Goal: Find specific page/section: Find specific page/section

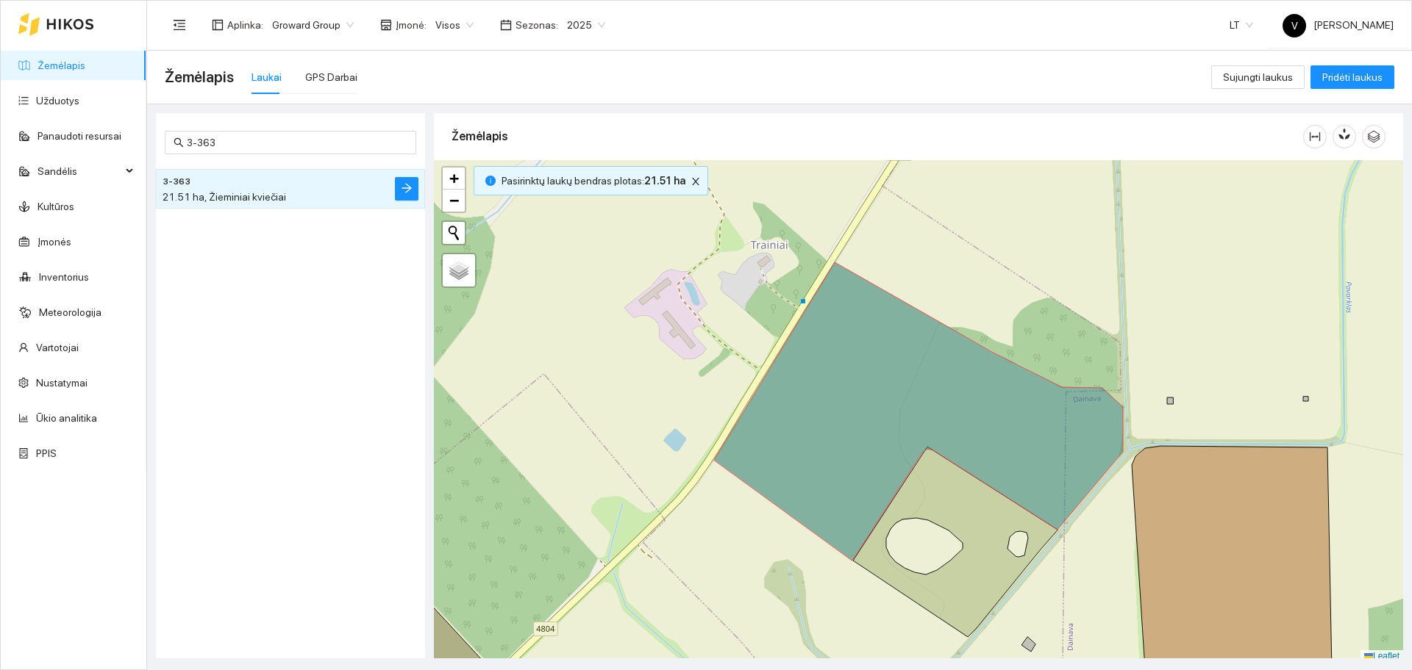
scroll to position [4, 0]
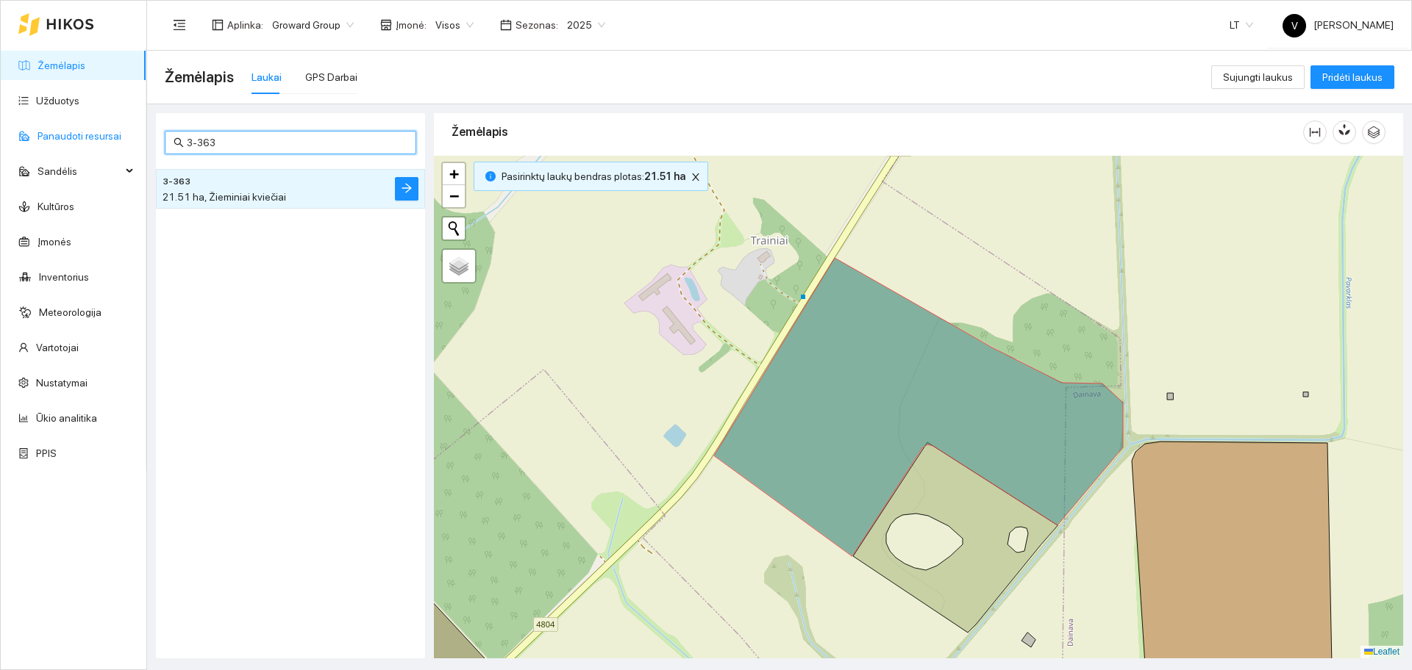
drag, startPoint x: 135, startPoint y: 140, endPoint x: 123, endPoint y: 128, distance: 17.2
click at [112, 140] on section "Žemėlapis Užduotys Panaudoti resursai Sandėlis Kultūros Įmonės Inventorius Mete…" at bounding box center [706, 335] width 1412 height 670
click at [310, 179] on h4 "2-917" at bounding box center [260, 181] width 197 height 16
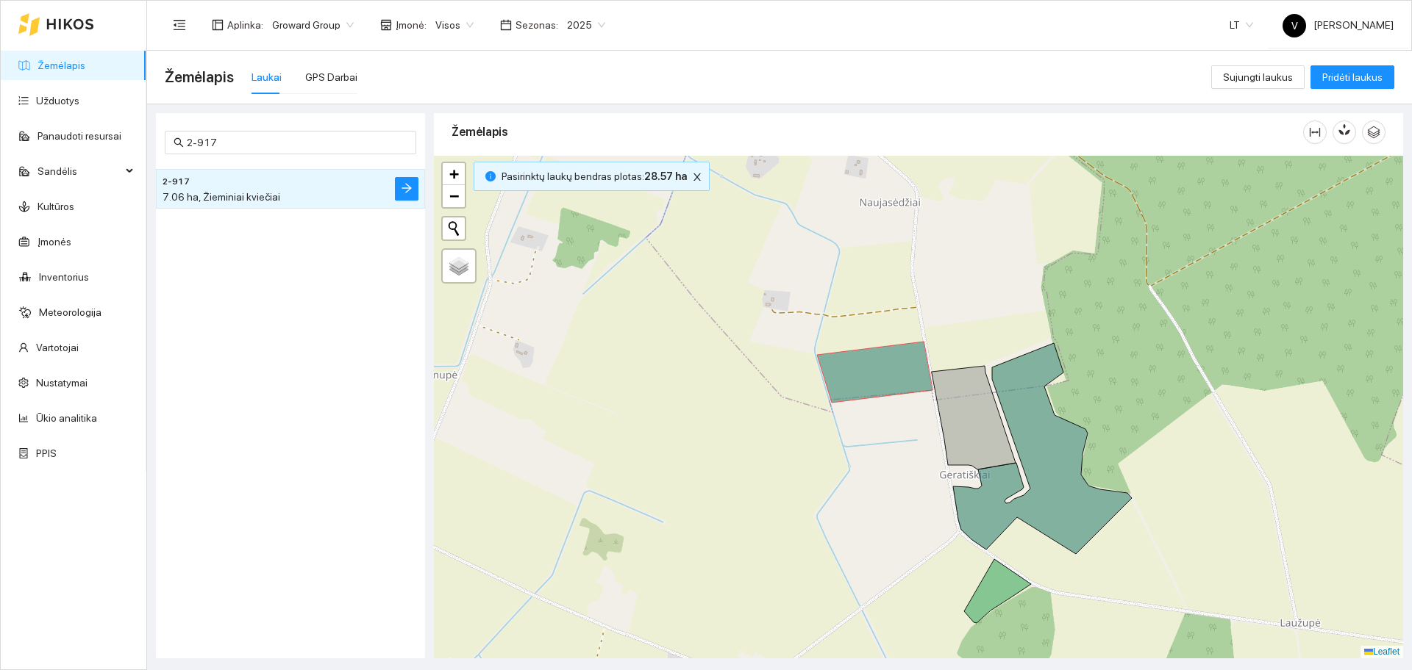
drag, startPoint x: 1018, startPoint y: 415, endPoint x: 965, endPoint y: 392, distance: 57.9
click at [965, 394] on div at bounding box center [918, 407] width 969 height 503
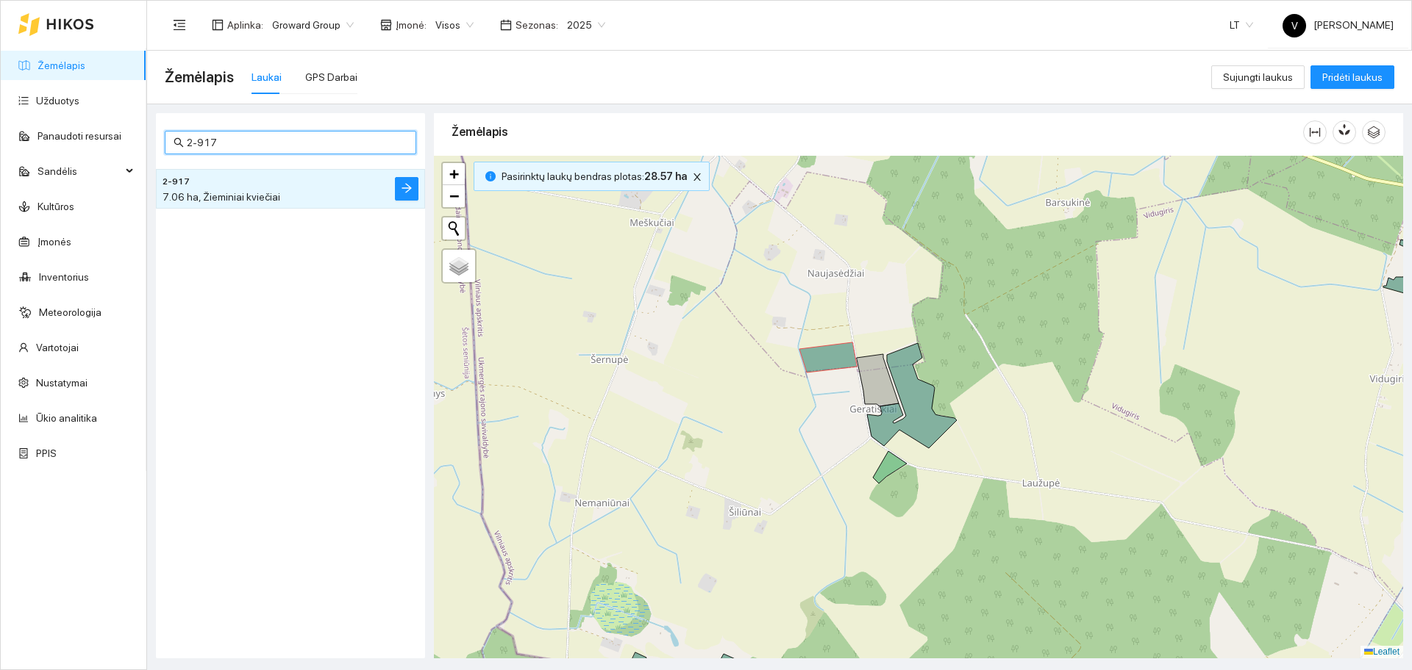
drag, startPoint x: 233, startPoint y: 140, endPoint x: 215, endPoint y: 140, distance: 17.6
click at [215, 140] on input "2-917" at bounding box center [297, 143] width 221 height 16
type input "2-925"
click at [260, 181] on h4 "2-925" at bounding box center [260, 181] width 197 height 16
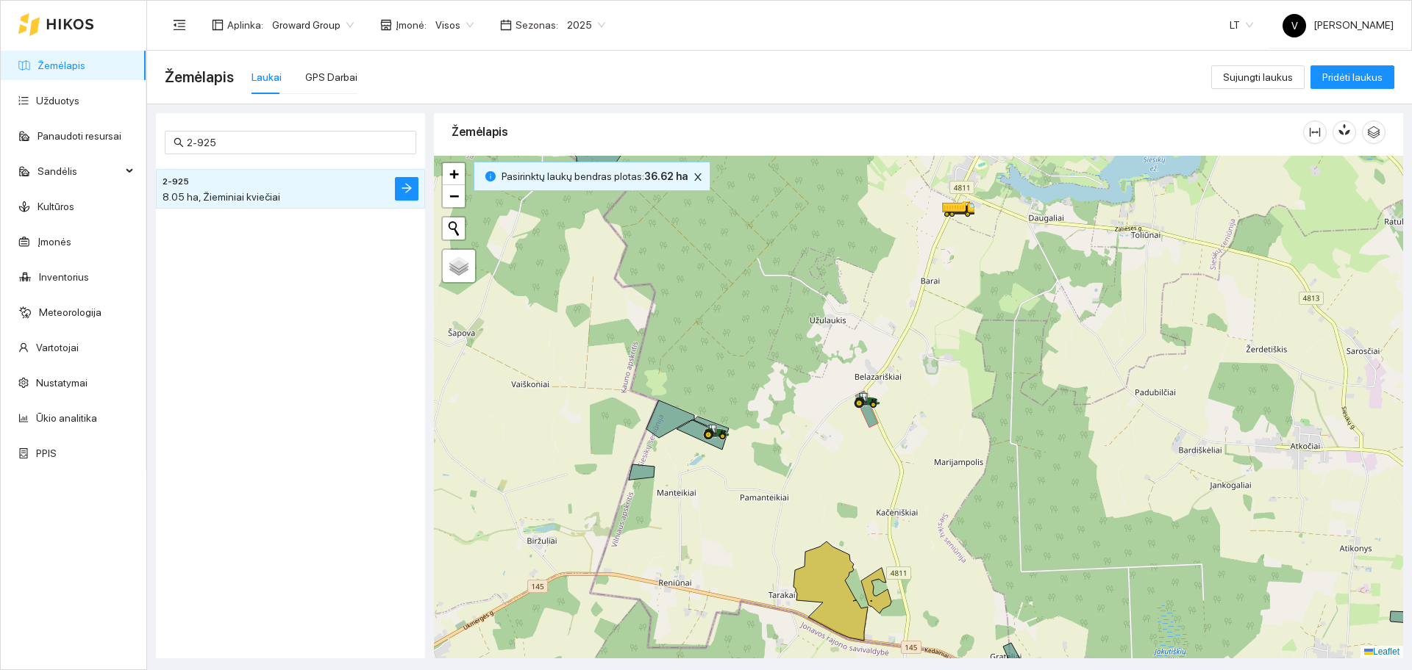
drag, startPoint x: 937, startPoint y: 450, endPoint x: 930, endPoint y: 464, distance: 15.5
click at [930, 464] on div at bounding box center [918, 407] width 969 height 503
